Goal: Task Accomplishment & Management: Use online tool/utility

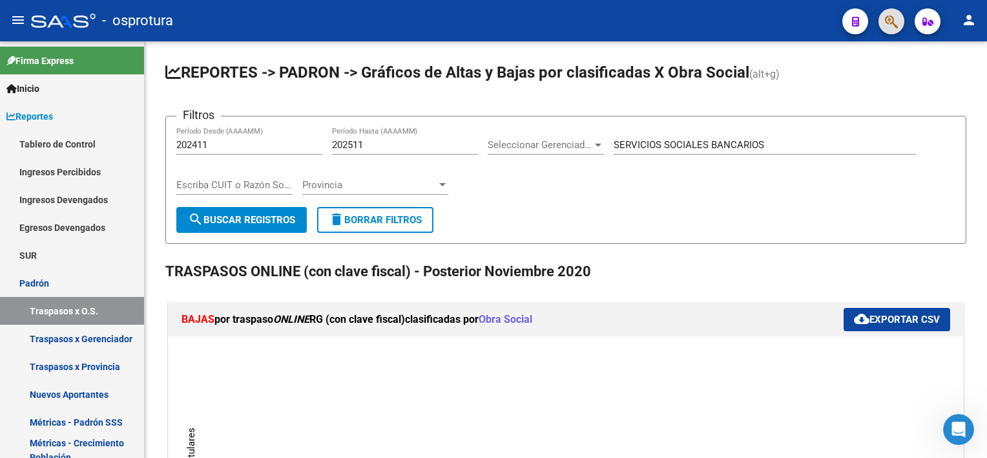
scroll to position [2, 0]
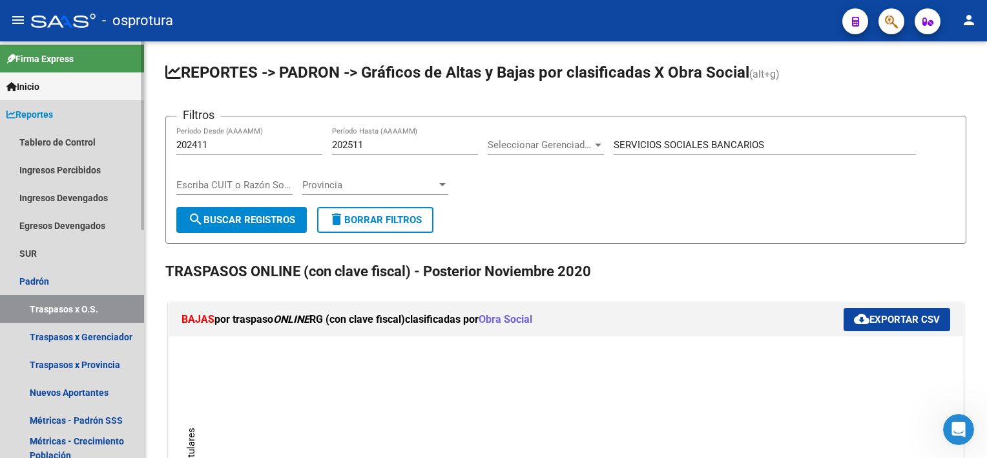
click at [50, 116] on span "Reportes" at bounding box center [29, 114] width 47 height 14
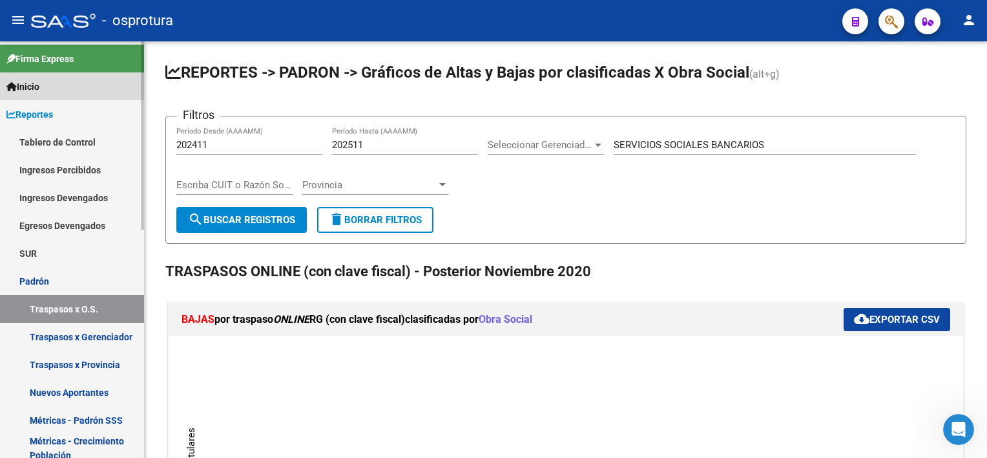
click at [36, 87] on span "Inicio" at bounding box center [22, 86] width 33 height 14
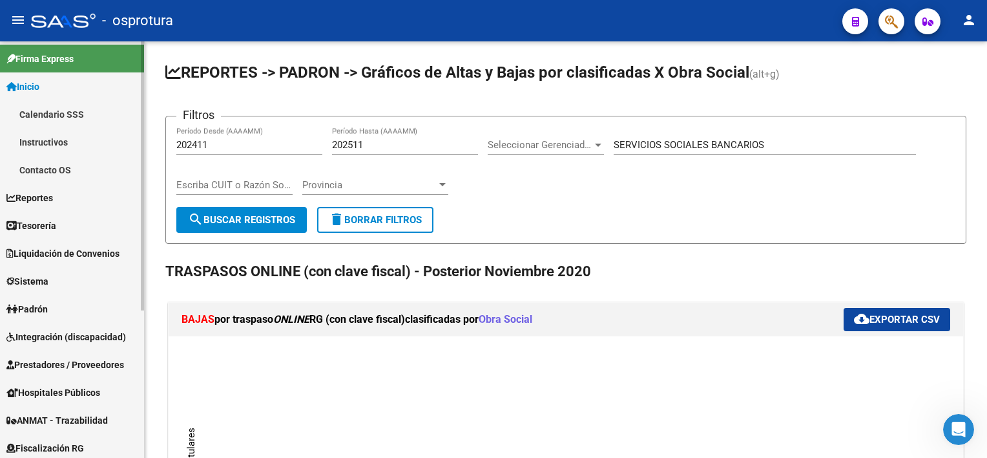
click at [65, 254] on span "Liquidación de Convenios" at bounding box center [62, 253] width 113 height 14
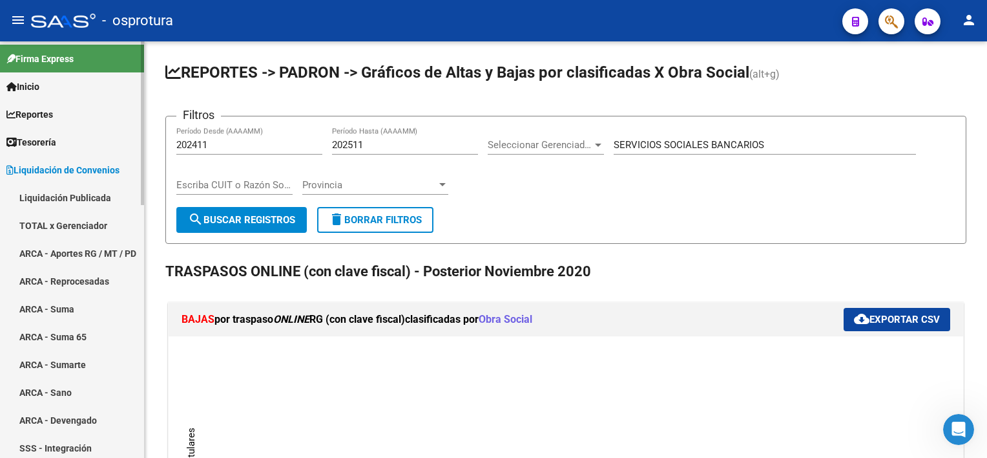
click at [62, 232] on link "TOTAL x Gerenciador" at bounding box center [72, 225] width 144 height 28
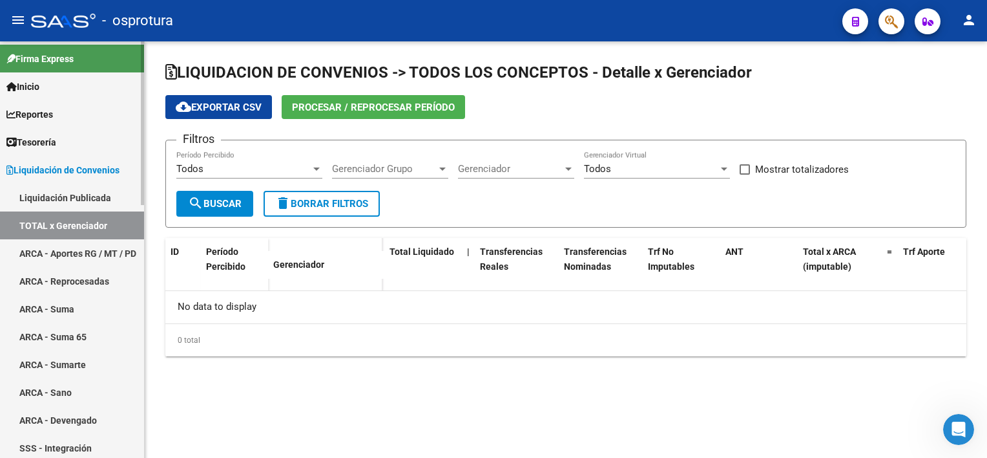
checkbox input "true"
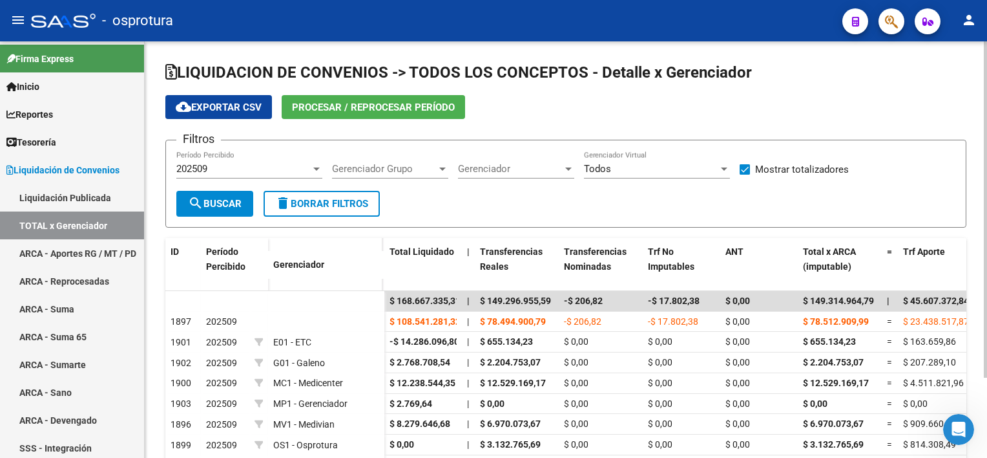
click at [313, 113] on button "Procesar / Reprocesar período" at bounding box center [374, 107] width 184 height 24
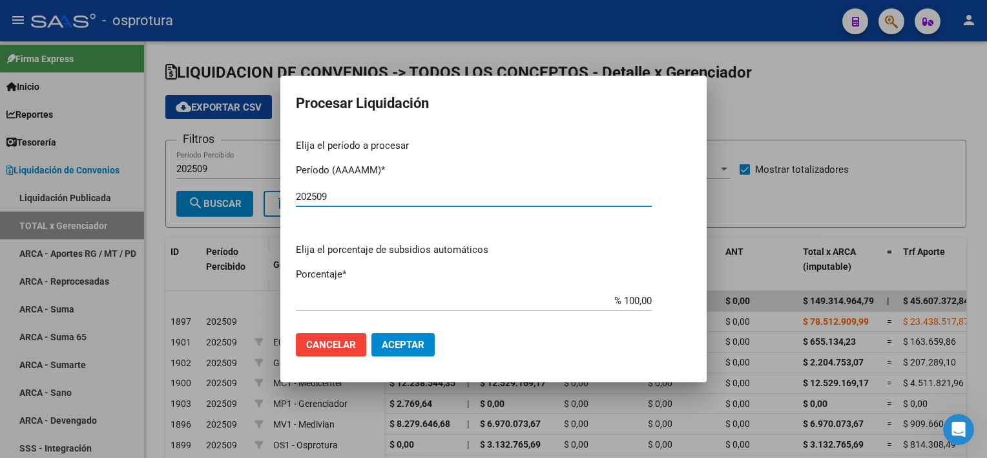
type input "202509"
click at [403, 333] on button "Aceptar" at bounding box center [403, 344] width 63 height 23
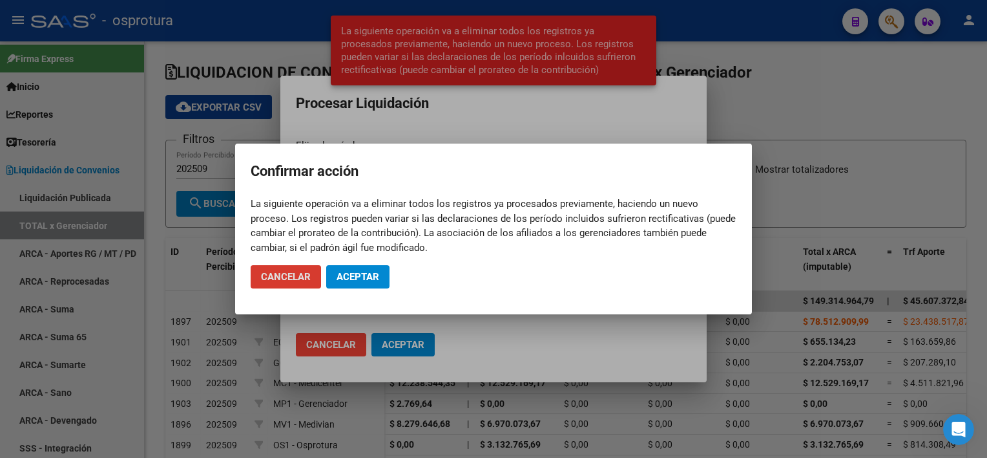
click at [364, 280] on span "Aceptar" at bounding box center [358, 277] width 43 height 12
